Goal: Task Accomplishment & Management: Use online tool/utility

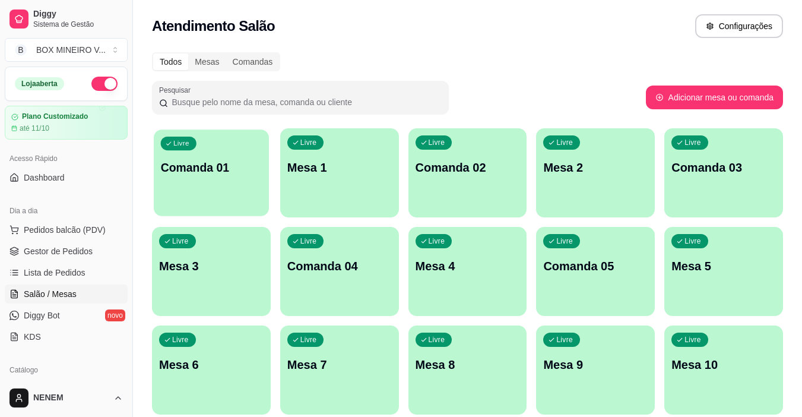
click at [233, 166] on p "Comanda 01" at bounding box center [211, 168] width 101 height 16
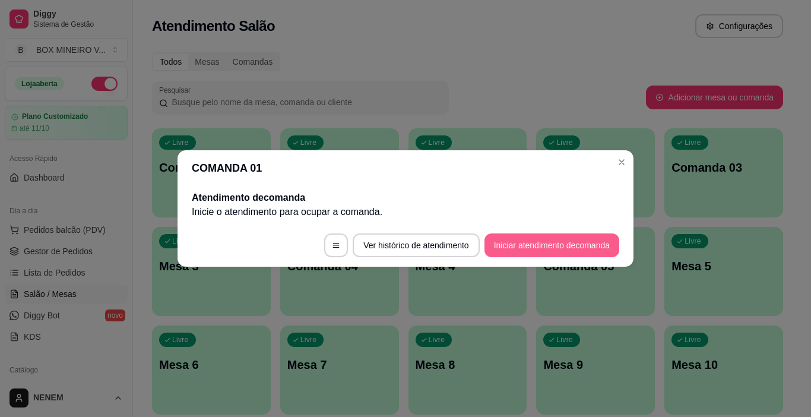
click at [547, 253] on button "Iniciar atendimento de comanda" at bounding box center [551, 245] width 135 height 24
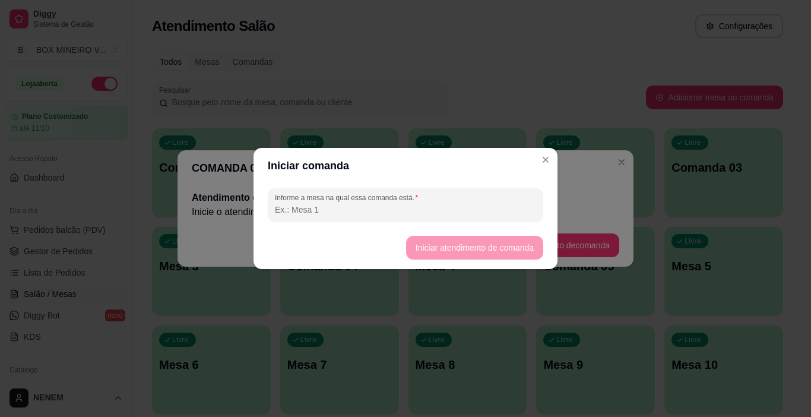
click at [460, 247] on footer "Iniciar atendimento de comanda" at bounding box center [405, 247] width 304 height 43
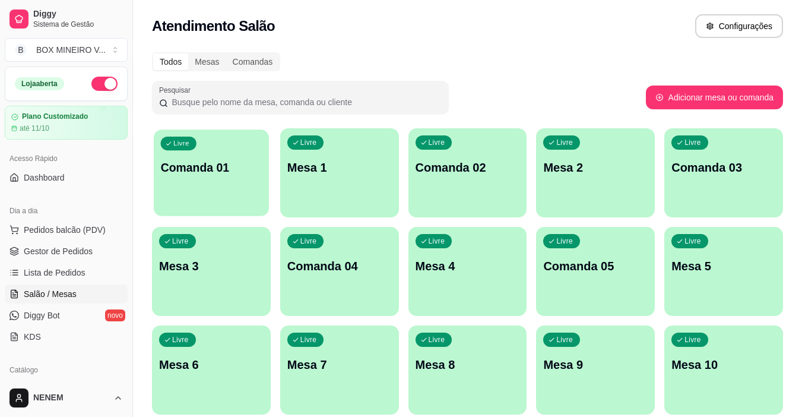
click at [228, 201] on div "Livre Comanda 01" at bounding box center [211, 165] width 115 height 72
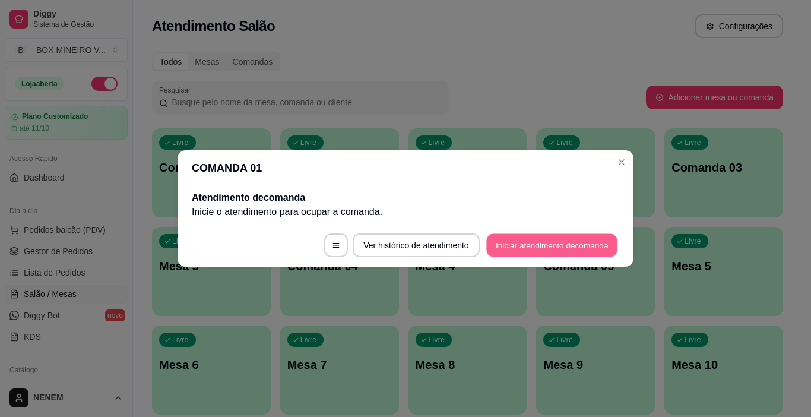
click at [491, 245] on button "Iniciar atendimento de comanda" at bounding box center [551, 245] width 131 height 23
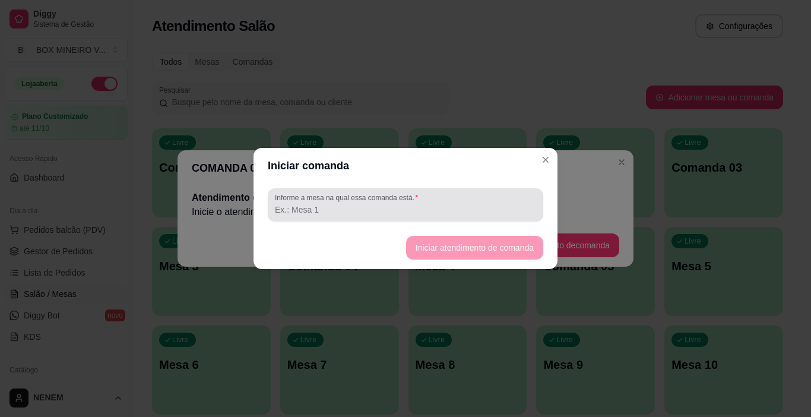
click at [358, 199] on label "Informe a mesa na qual essa comanda está." at bounding box center [348, 197] width 147 height 10
click at [358, 204] on input "Informe a mesa na qual essa comanda está." at bounding box center [405, 210] width 261 height 12
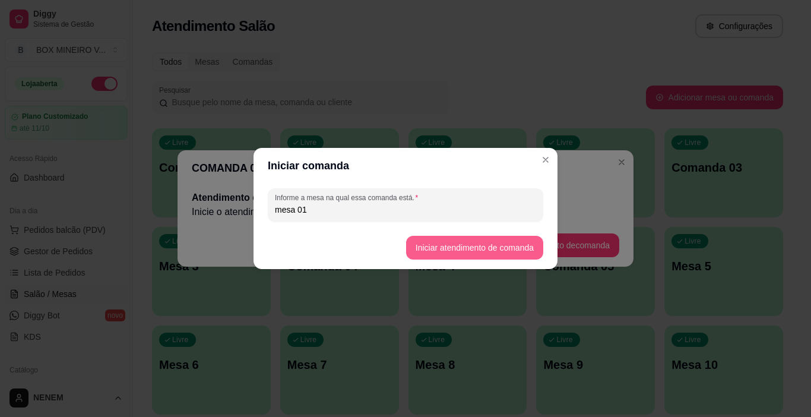
type input "mesa 01"
click at [478, 242] on button "Iniciar atendimento de comanda" at bounding box center [474, 247] width 133 height 23
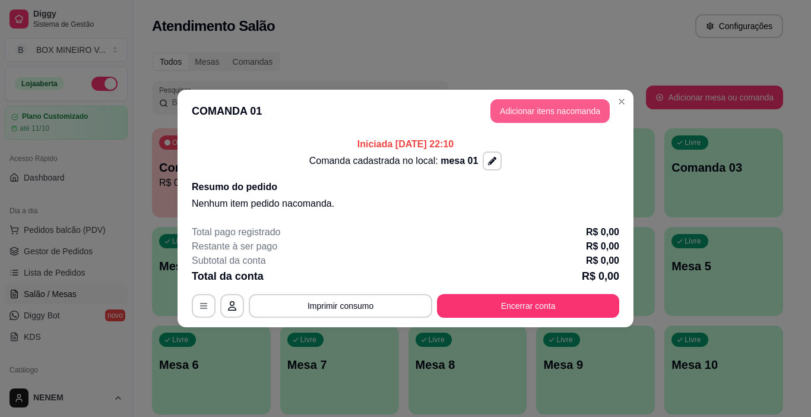
click at [553, 118] on button "Adicionar itens na comanda" at bounding box center [549, 111] width 119 height 24
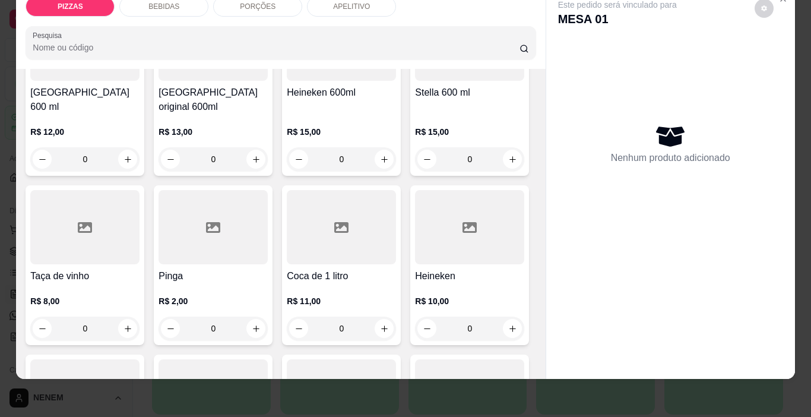
scroll to position [1068, 0]
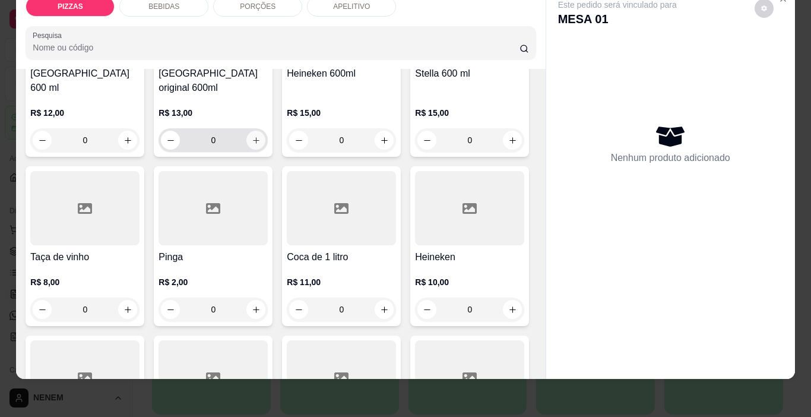
click at [265, 150] on button "increase-product-quantity" at bounding box center [255, 140] width 19 height 19
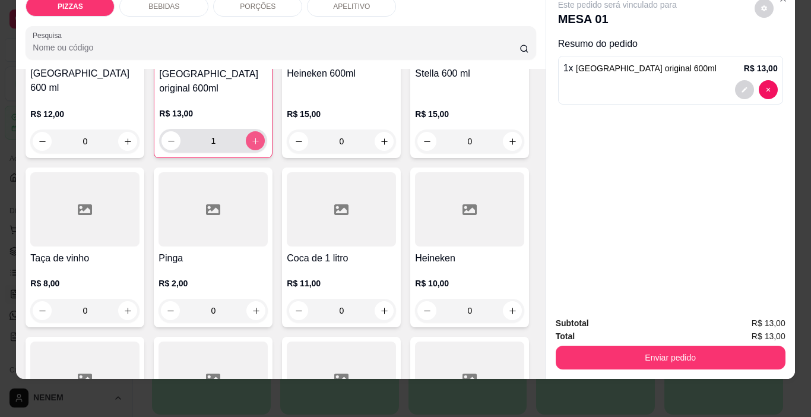
click at [260, 145] on icon "increase-product-quantity" at bounding box center [255, 141] width 9 height 9
type input "5"
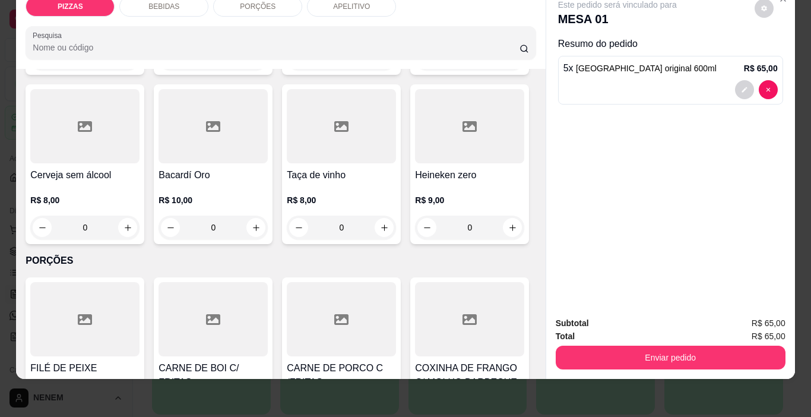
scroll to position [1543, 0]
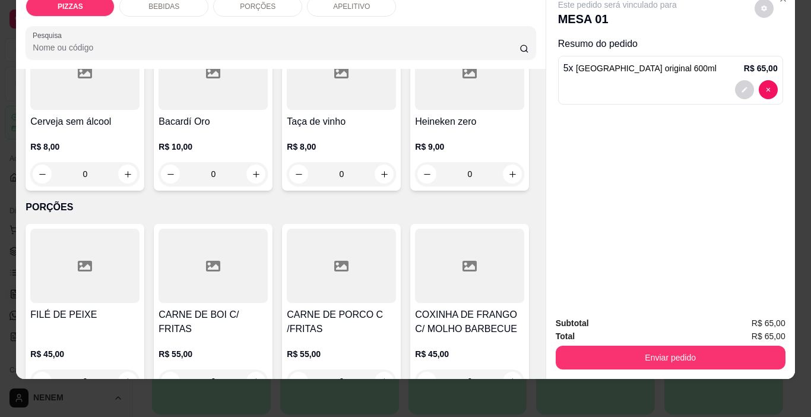
click at [124, 9] on icon "increase-product-quantity" at bounding box center [127, 5] width 9 height 9
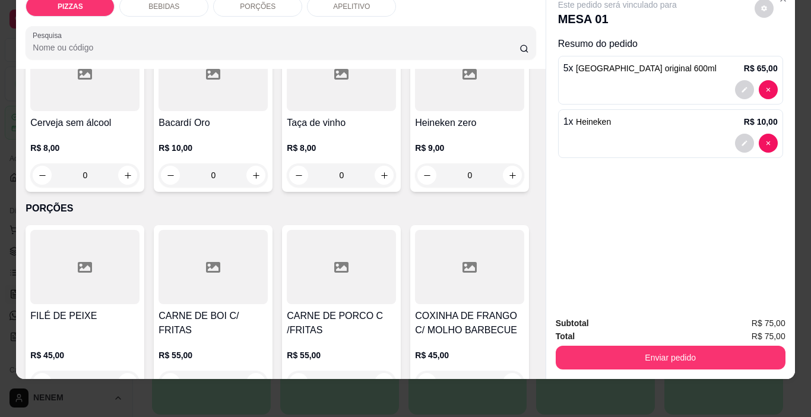
click at [124, 10] on icon "increase-product-quantity" at bounding box center [127, 5] width 9 height 9
type input "2"
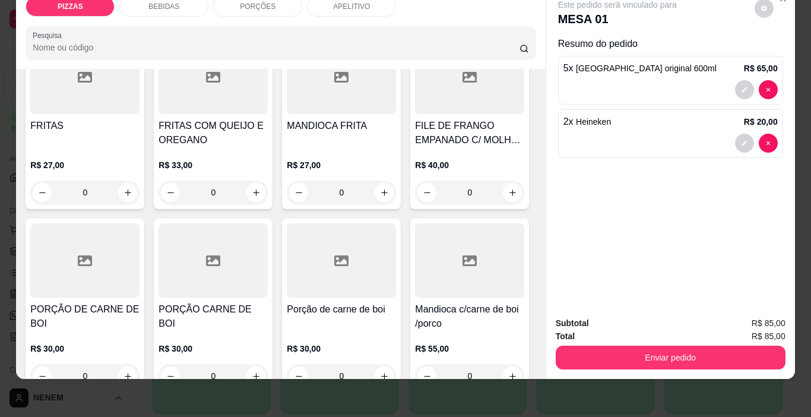
scroll to position [1959, 0]
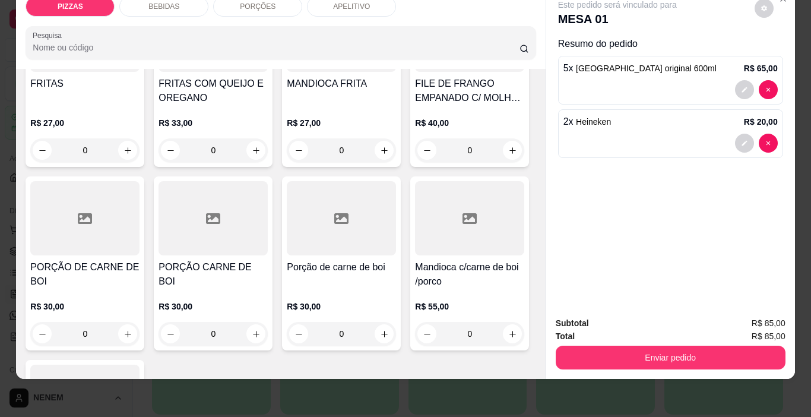
type input "2"
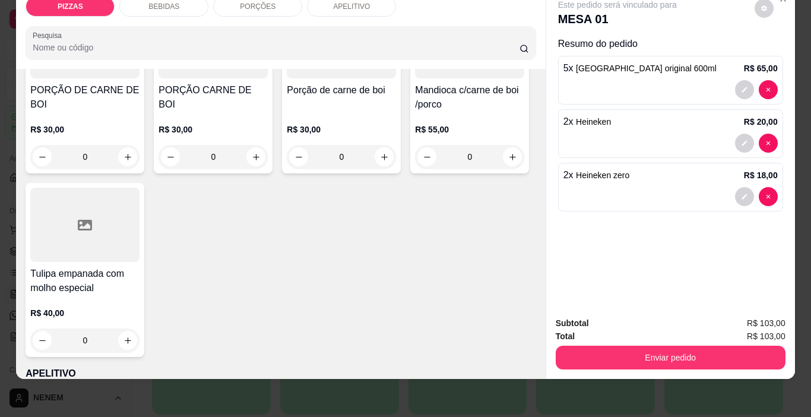
scroll to position [2196, 0]
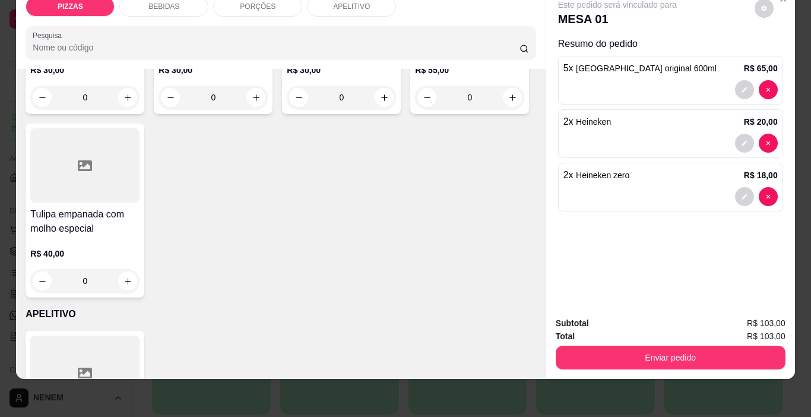
type input "1"
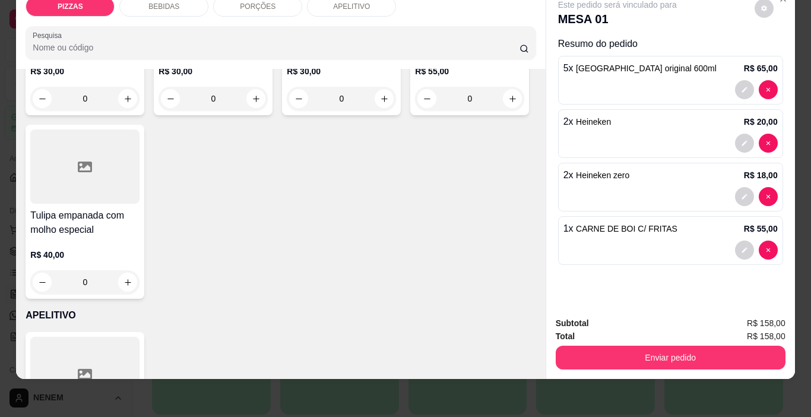
scroll to position [2255, 0]
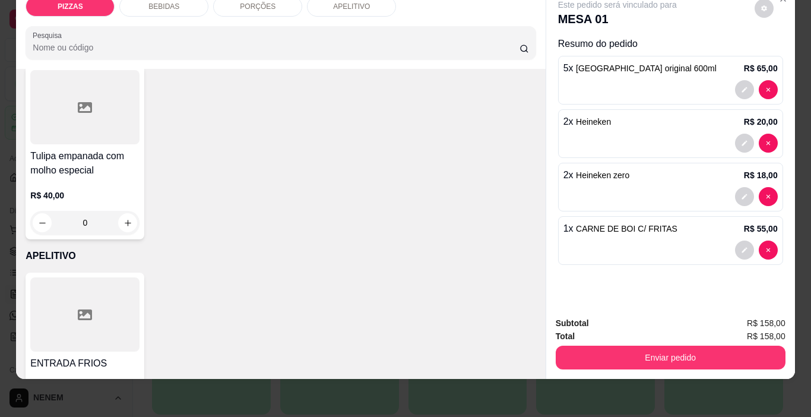
type input "1"
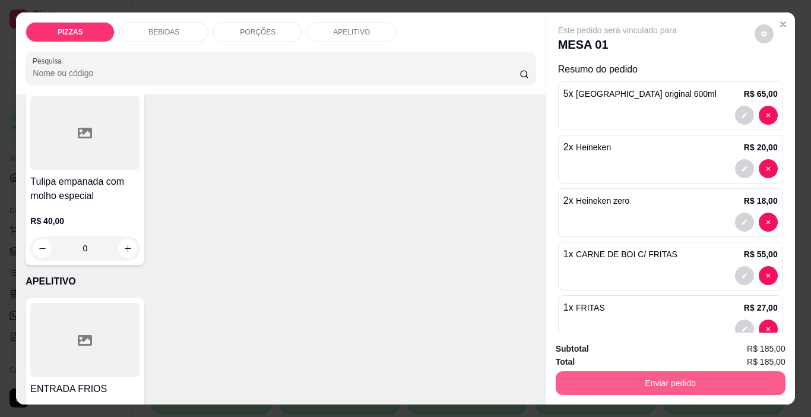
click at [642, 375] on button "Enviar pedido" at bounding box center [671, 383] width 230 height 24
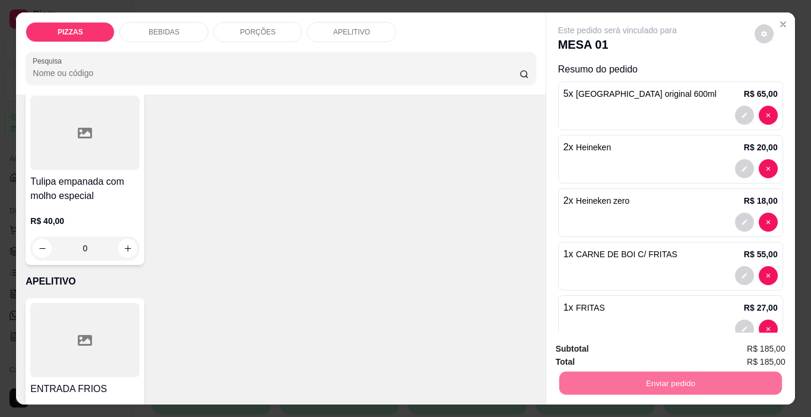
click at [740, 349] on button "Enviar pedido" at bounding box center [754, 349] width 67 height 23
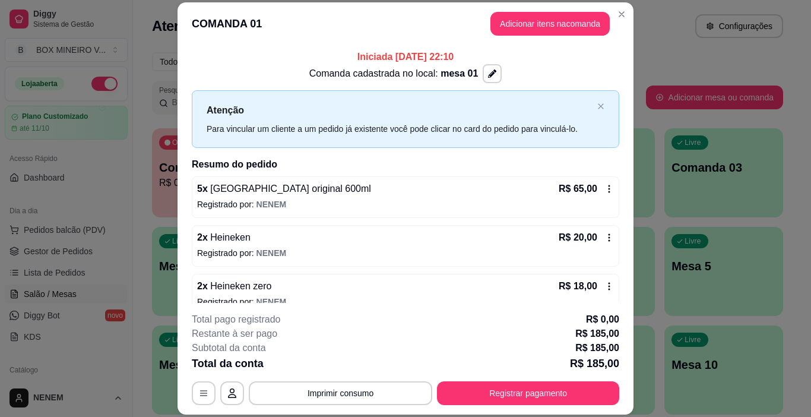
scroll to position [59, 0]
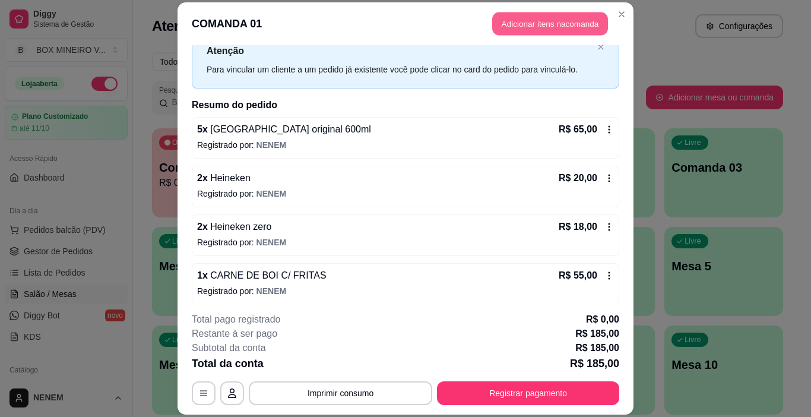
click at [579, 23] on button "Adicionar itens na comanda" at bounding box center [550, 23] width 116 height 23
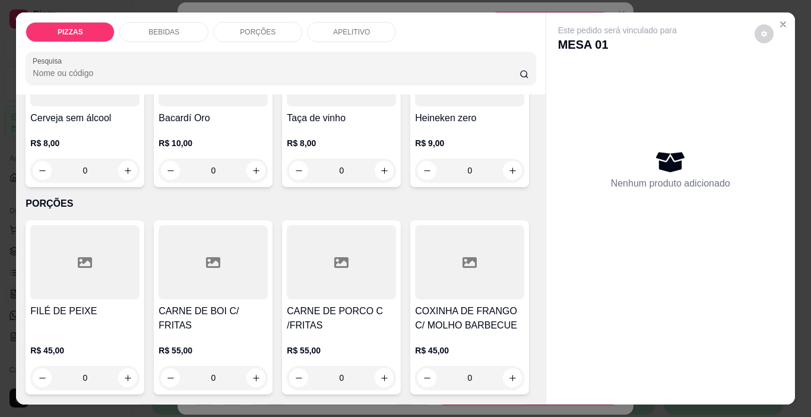
scroll to position [1602, 0]
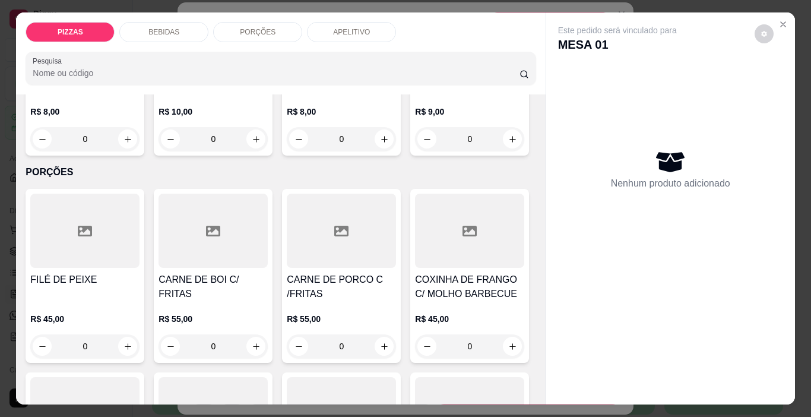
type input "1"
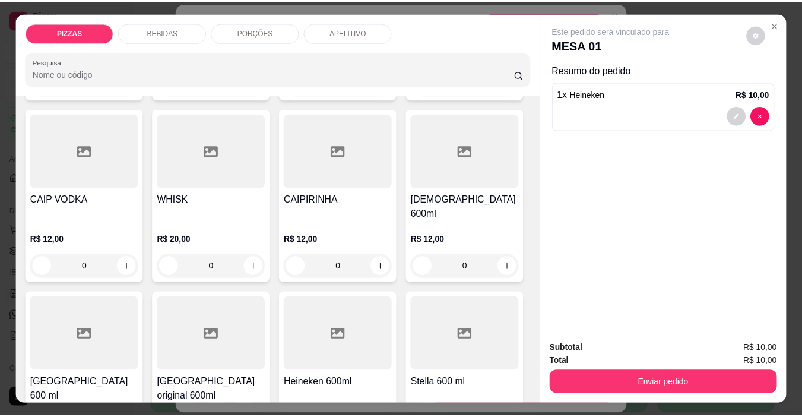
scroll to position [772, 0]
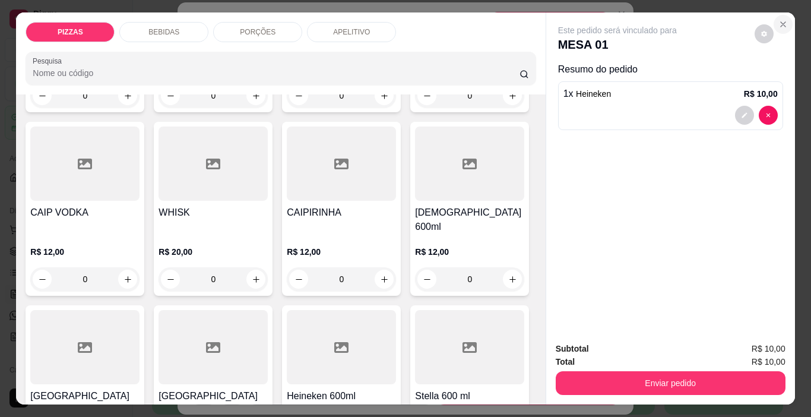
click at [782, 15] on button "Close" at bounding box center [782, 24] width 19 height 19
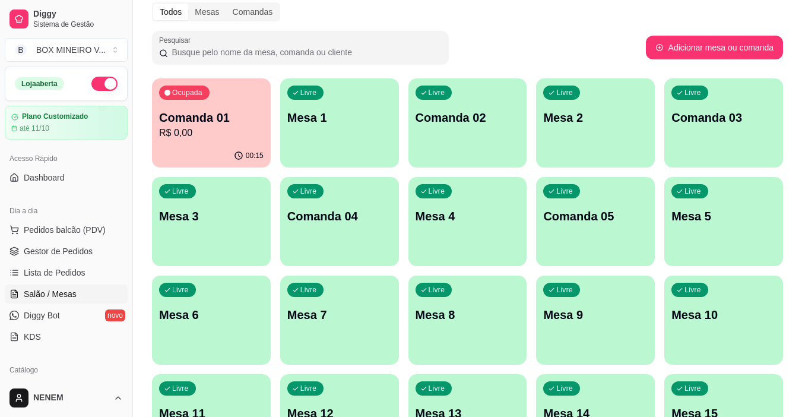
scroll to position [119, 0]
